Goal: Use online tool/utility: Use online tool/utility

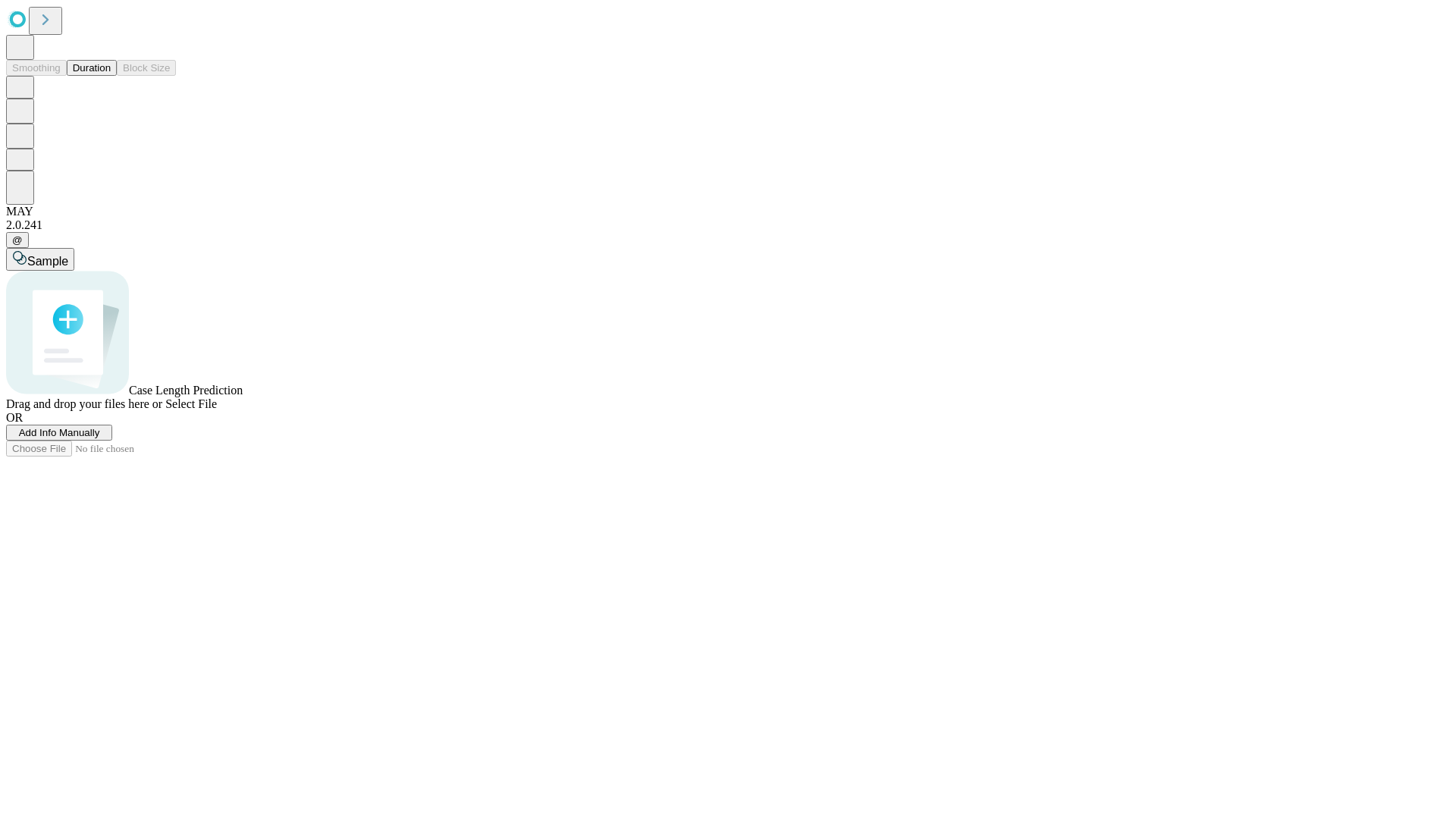
click at [111, 76] on button "Duration" at bounding box center [91, 67] width 50 height 16
click at [217, 410] on span "Select File" at bounding box center [191, 403] width 52 height 13
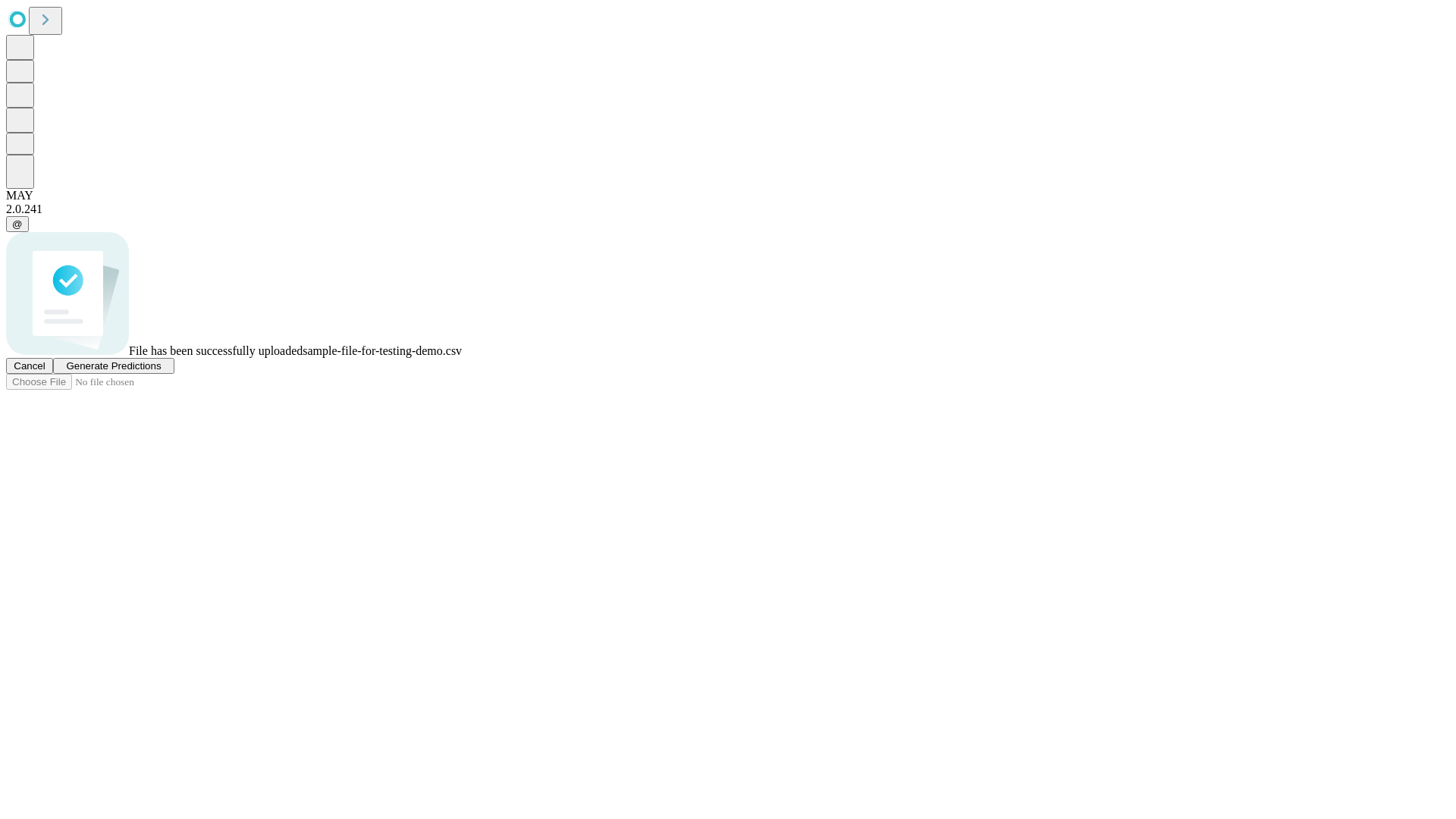
click at [161, 371] on span "Generate Predictions" at bounding box center [113, 366] width 95 height 11
